Goal: Task Accomplishment & Management: Manage account settings

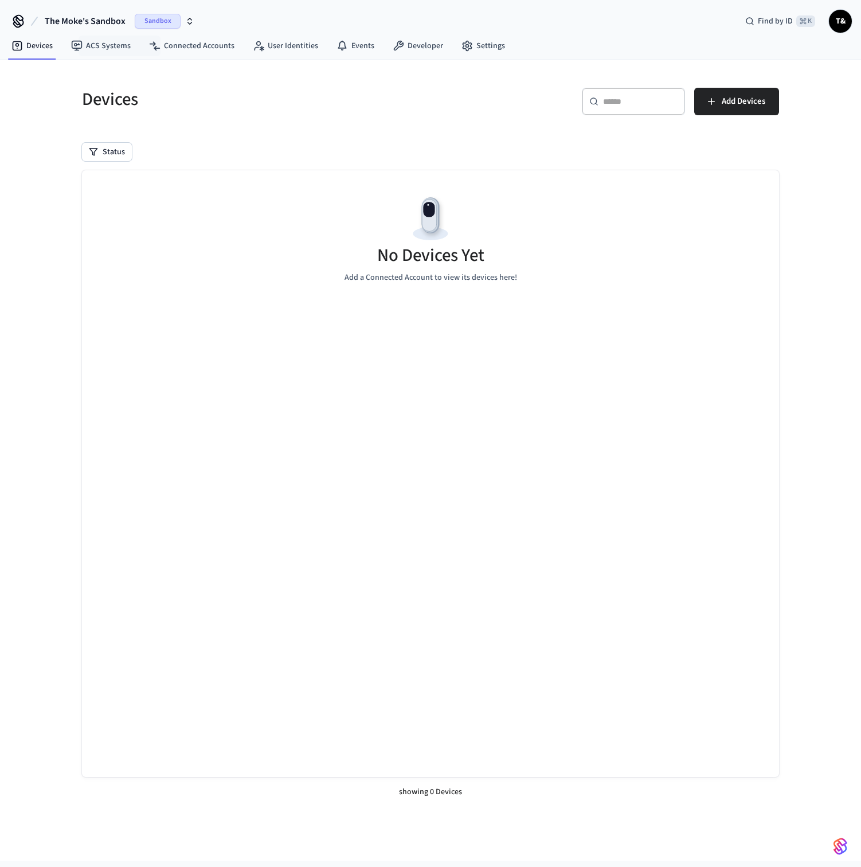
click at [121, 21] on span "The Moke's Sandbox" at bounding box center [85, 21] width 81 height 14
click at [97, 72] on div "Checkfront Igloo Production" at bounding box center [111, 74] width 157 height 15
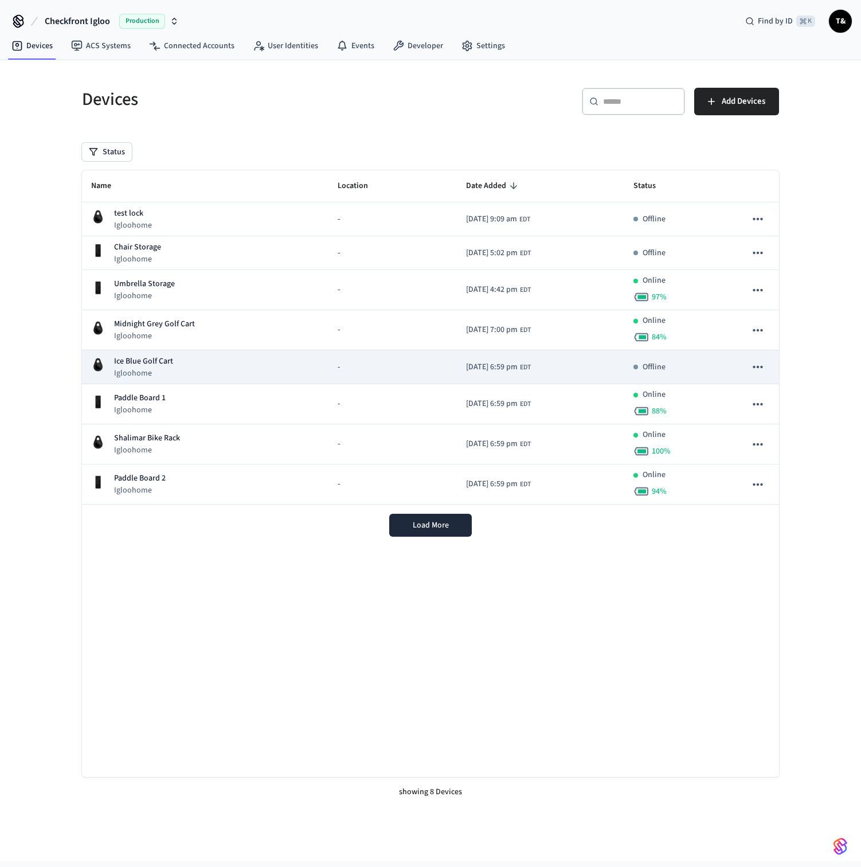
click at [208, 370] on div "Ice Blue Golf Cart Igloohome" at bounding box center [205, 367] width 228 height 24
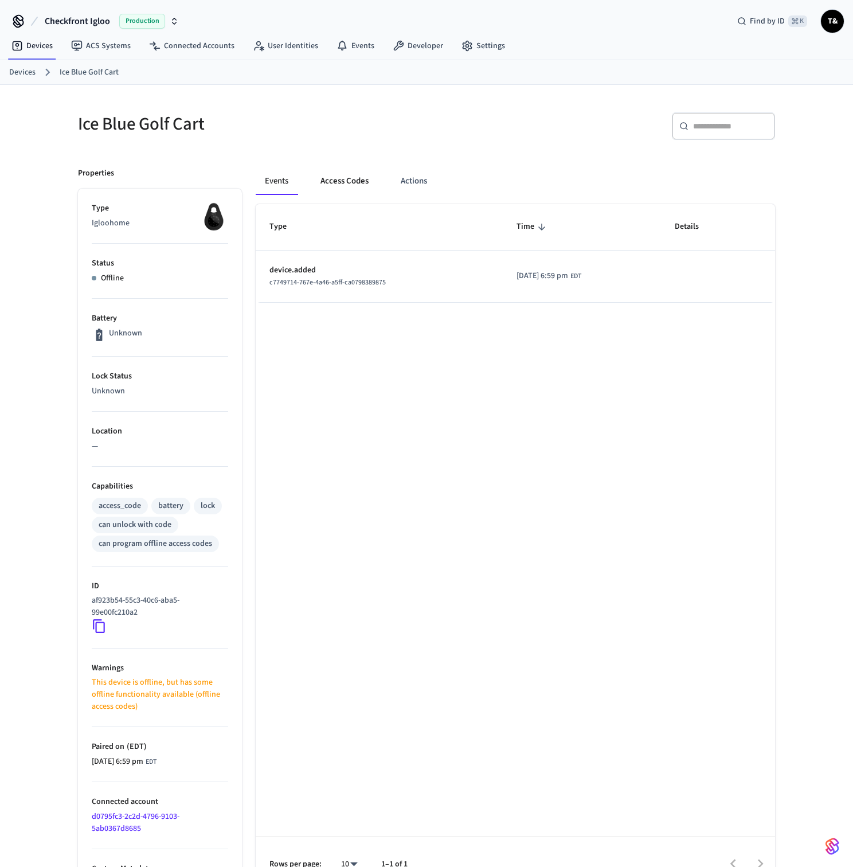
click at [329, 186] on button "Access Codes" at bounding box center [344, 181] width 67 height 28
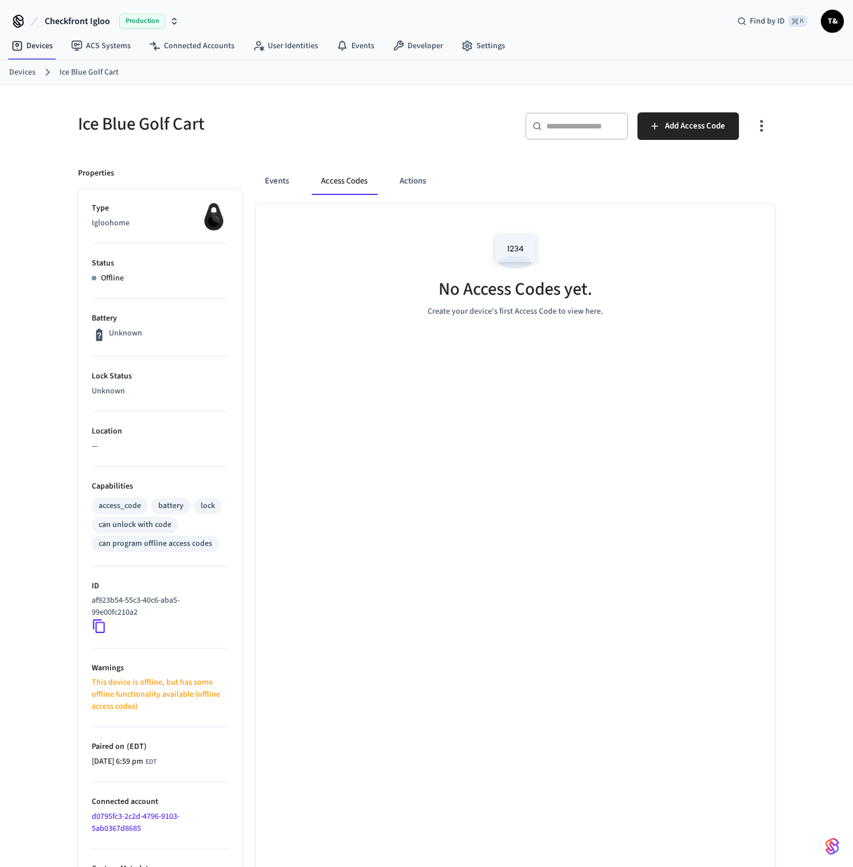
click at [33, 71] on link "Devices" at bounding box center [22, 73] width 26 height 12
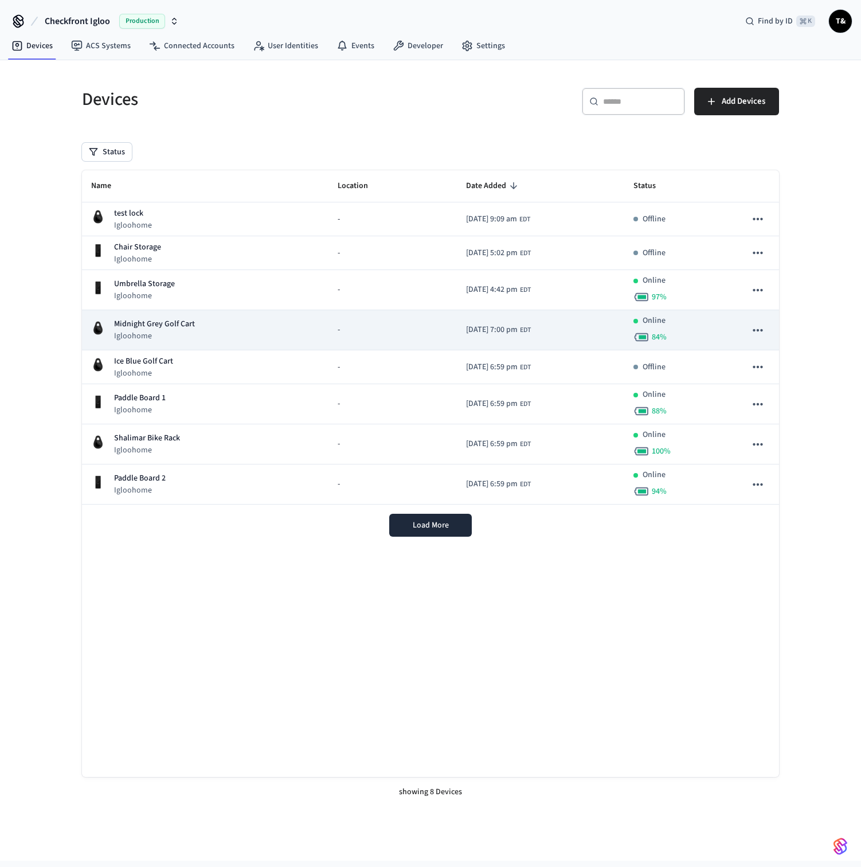
click at [177, 338] on p "Igloohome" at bounding box center [154, 335] width 81 height 11
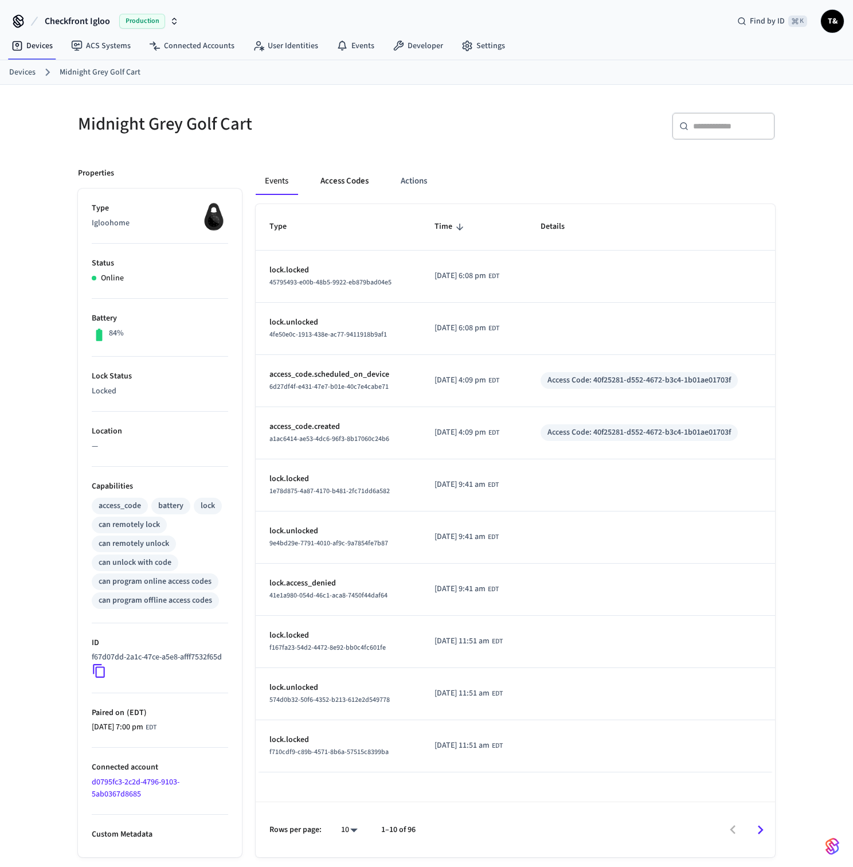
click at [329, 180] on button "Access Codes" at bounding box center [344, 181] width 67 height 28
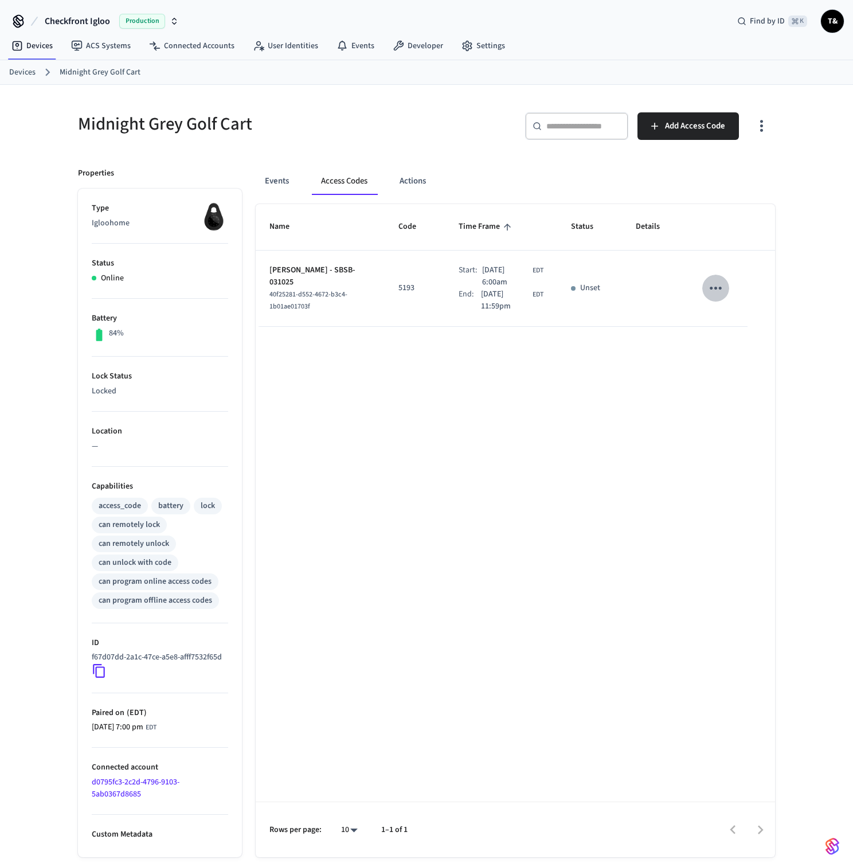
click at [726, 287] on button "sticky table" at bounding box center [715, 288] width 27 height 27
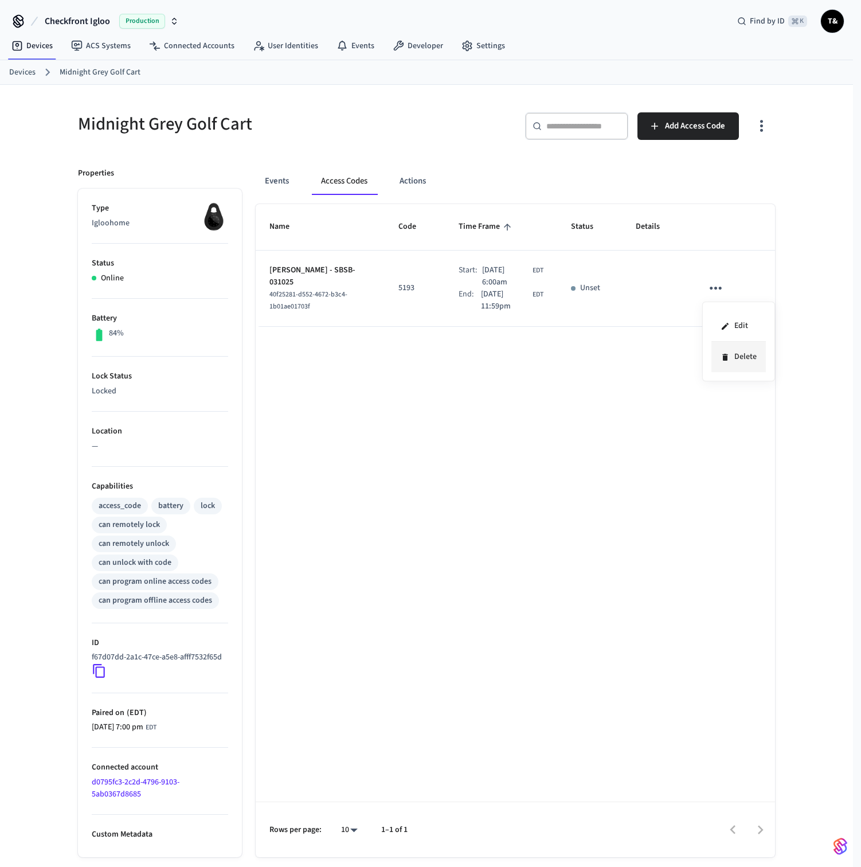
click at [734, 352] on li "Delete" at bounding box center [738, 357] width 54 height 30
